Goal: Information Seeking & Learning: Find specific fact

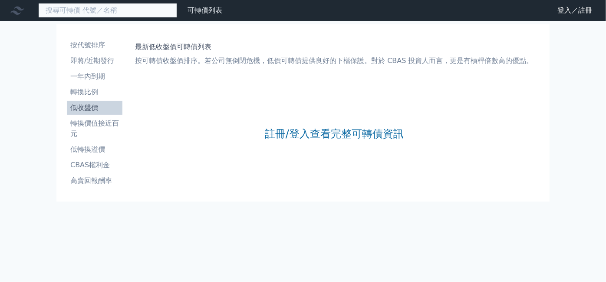
click at [113, 6] on input at bounding box center [107, 10] width 139 height 15
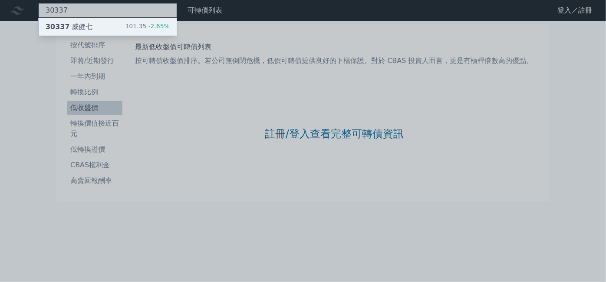
type input "30337"
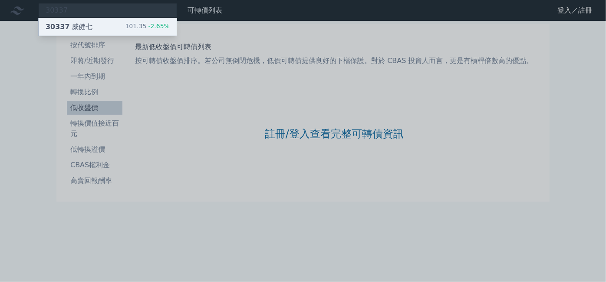
click at [99, 26] on div "30337 威健七 101.35 -2.65%" at bounding box center [108, 26] width 138 height 17
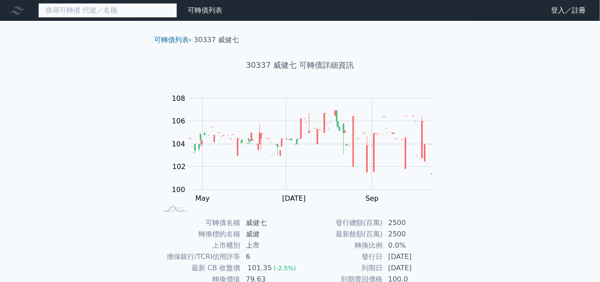
click at [128, 17] on input at bounding box center [107, 10] width 139 height 15
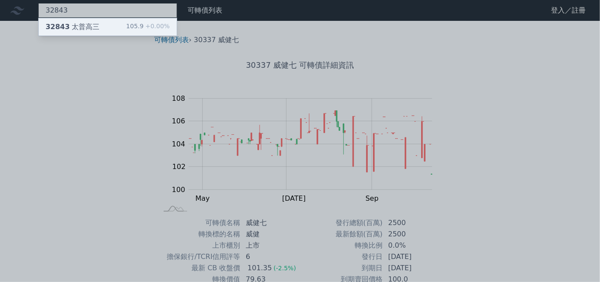
type input "32843"
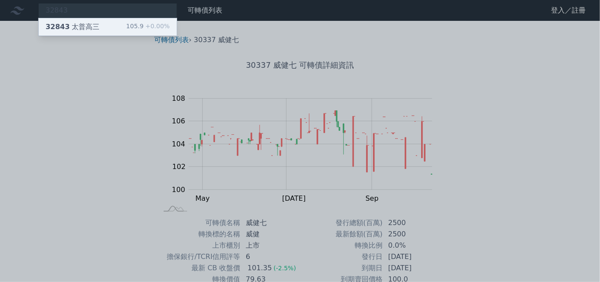
click at [142, 29] on div "105.9 +0.00%" at bounding box center [147, 27] width 43 height 10
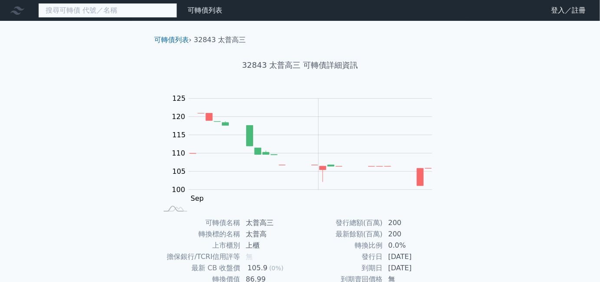
click at [145, 15] on input at bounding box center [107, 10] width 139 height 15
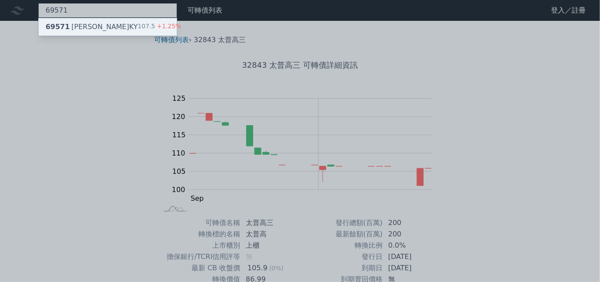
type input "69571"
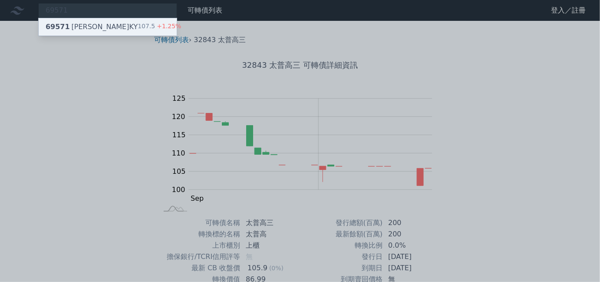
click at [89, 29] on div "69571 裕慶一KY" at bounding box center [92, 27] width 92 height 10
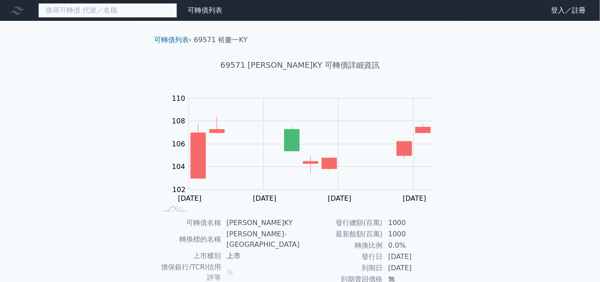
click at [126, 15] on input at bounding box center [107, 10] width 139 height 15
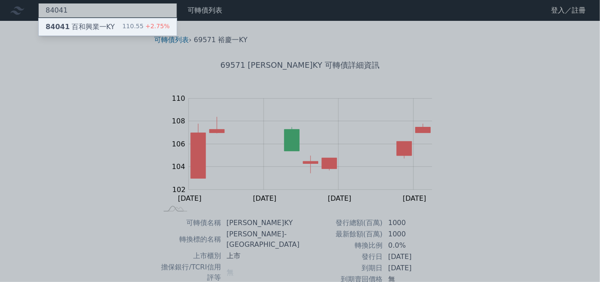
type input "84041"
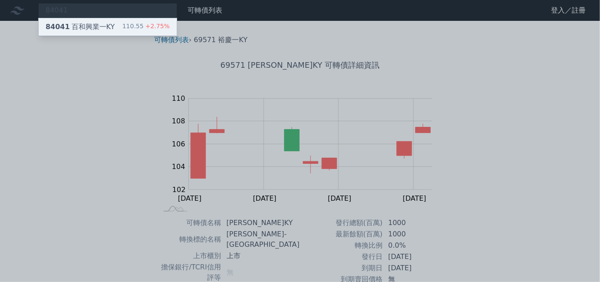
click at [141, 24] on div "110.55 +2.75%" at bounding box center [145, 27] width 47 height 10
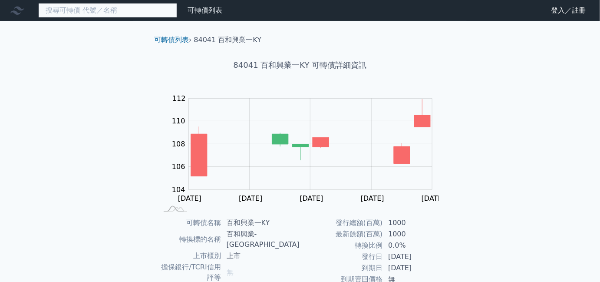
click at [152, 13] on input at bounding box center [107, 10] width 139 height 15
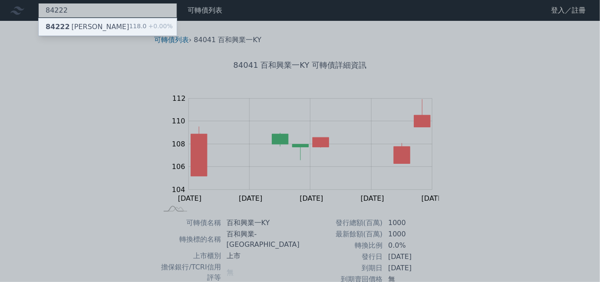
type input "84222"
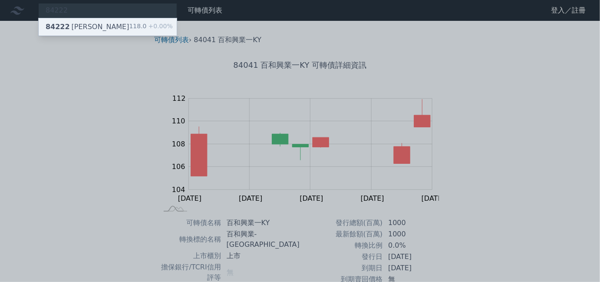
click at [150, 27] on span "+0.00%" at bounding box center [160, 26] width 26 height 7
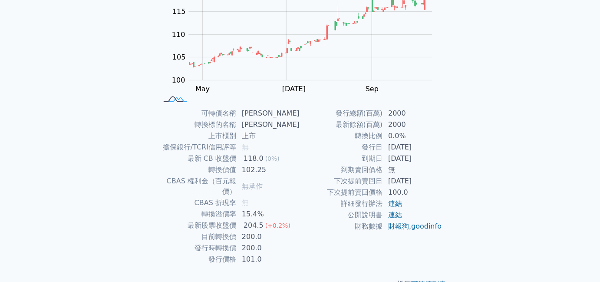
scroll to position [120, 0]
